Goal: Navigation & Orientation: Understand site structure

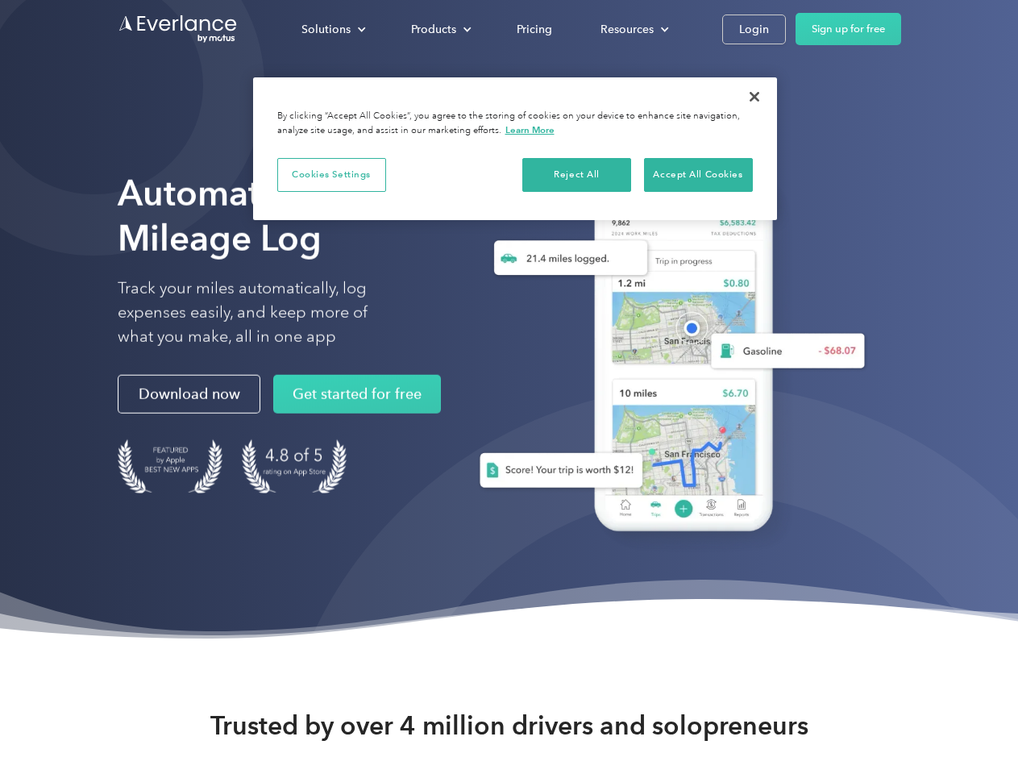
click at [333, 29] on div "Solutions" at bounding box center [325, 29] width 49 height 20
click at [439, 29] on div "Products" at bounding box center [433, 29] width 45 height 20
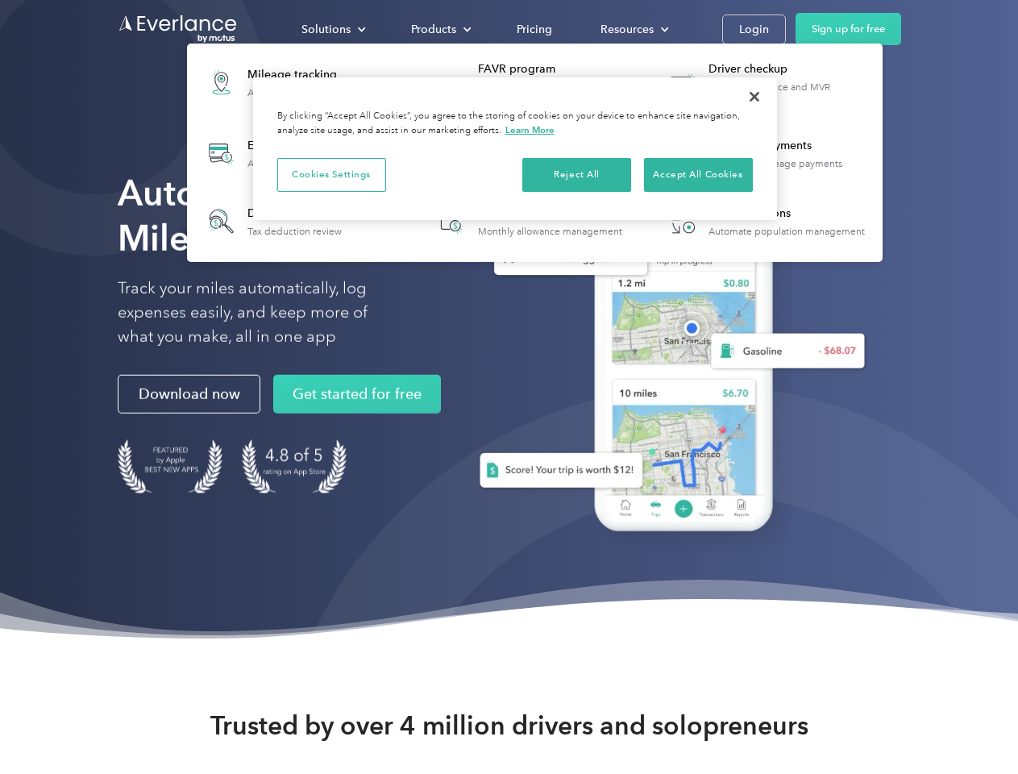
click at [633, 29] on div "Resources" at bounding box center [626, 29] width 53 height 20
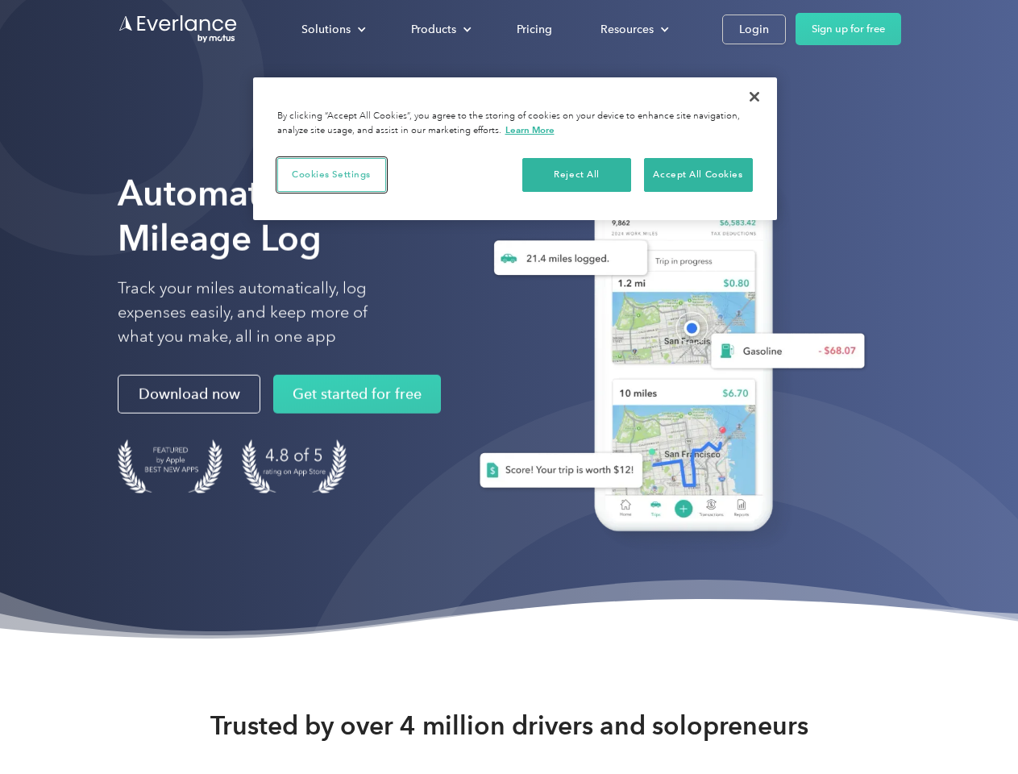
click at [331, 174] on button "Cookies Settings" at bounding box center [331, 175] width 109 height 34
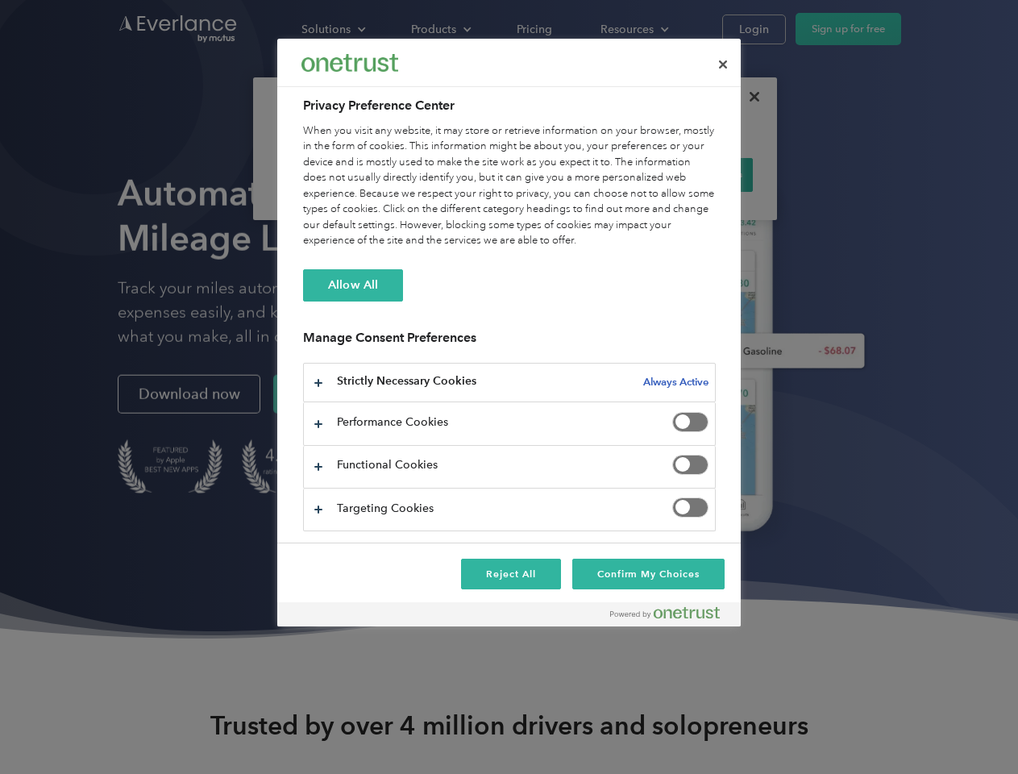
click at [577, 174] on div "When you visit any website, it may store or retrieve information on your browse…" at bounding box center [509, 186] width 413 height 126
click at [698, 174] on div "When you visit any website, it may store or retrieve information on your browse…" at bounding box center [509, 186] width 413 height 126
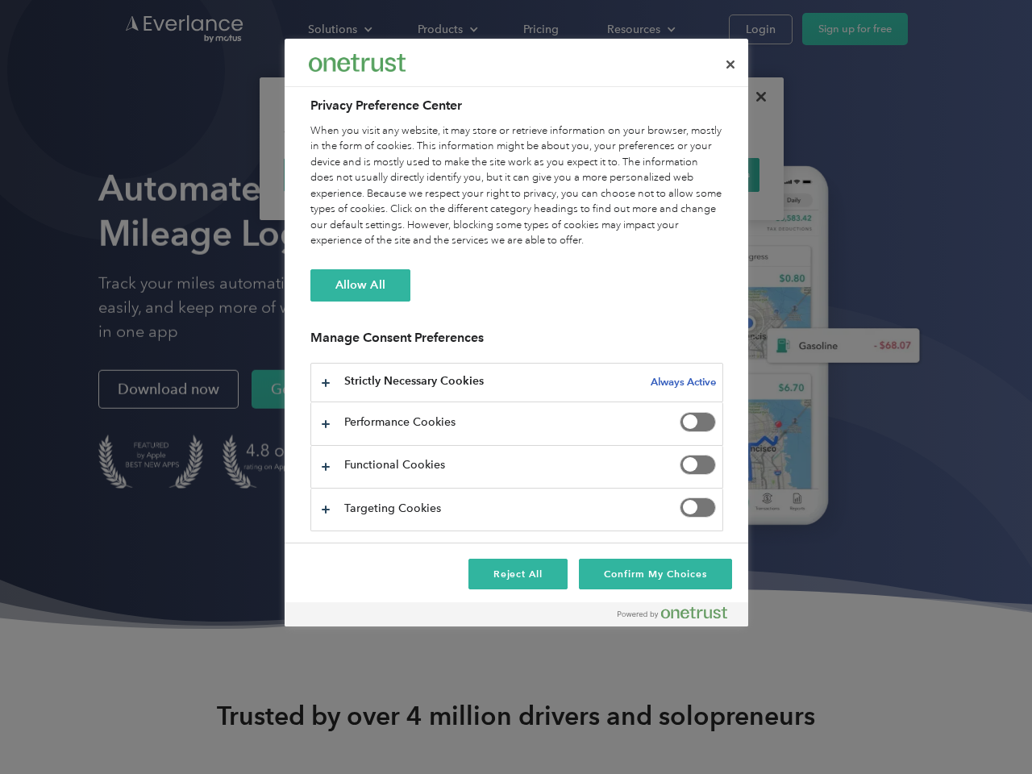
click at [754, 97] on div at bounding box center [516, 387] width 1032 height 774
